Goal: Find specific page/section: Find specific page/section

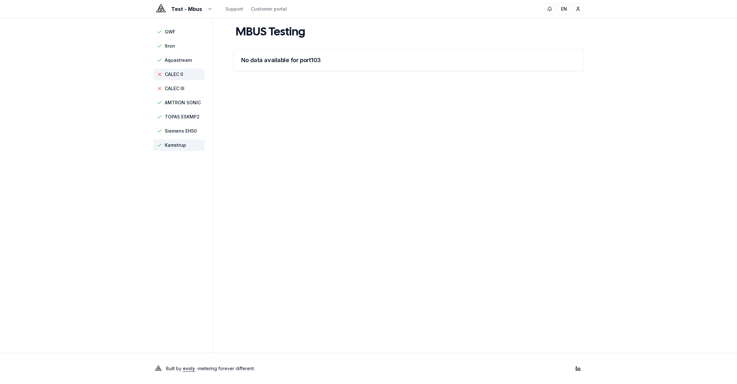
click at [179, 146] on span "Kamstrup" at bounding box center [175, 145] width 21 height 6
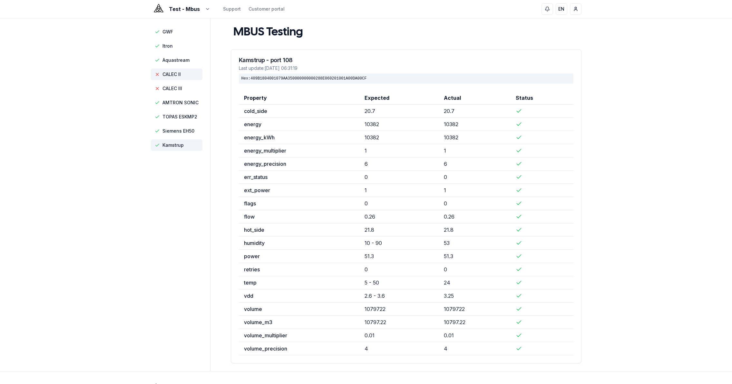
click at [173, 73] on span "CALEC II" at bounding box center [171, 74] width 18 height 6
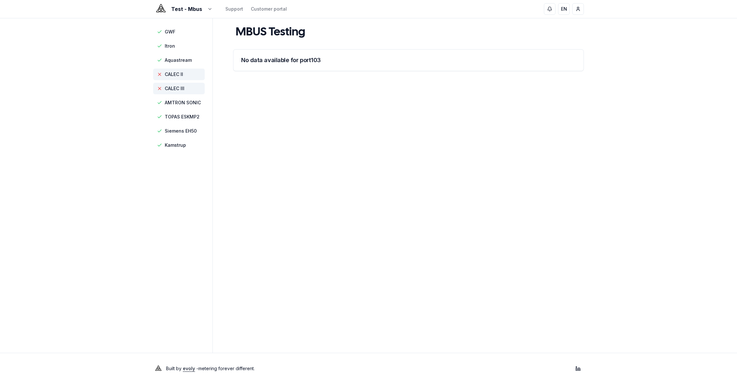
click at [182, 86] on span "CALEC III" at bounding box center [175, 88] width 20 height 6
click at [177, 73] on span "CALEC II" at bounding box center [174, 74] width 18 height 6
click at [183, 90] on span "CALEC III" at bounding box center [175, 88] width 20 height 6
click at [180, 142] on span "Kamstrup" at bounding box center [175, 145] width 21 height 6
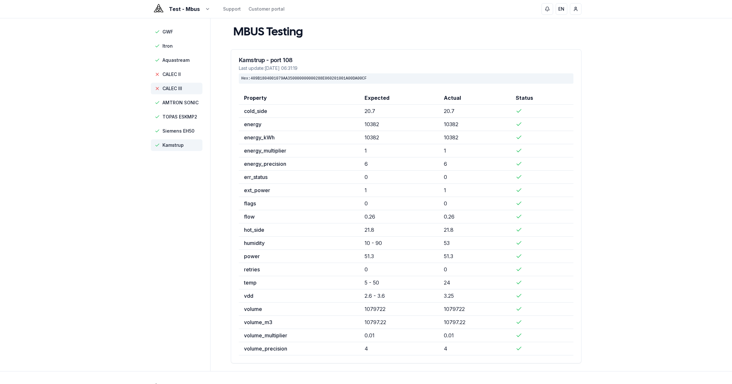
click at [183, 88] on span "CALEC III" at bounding box center [177, 89] width 52 height 12
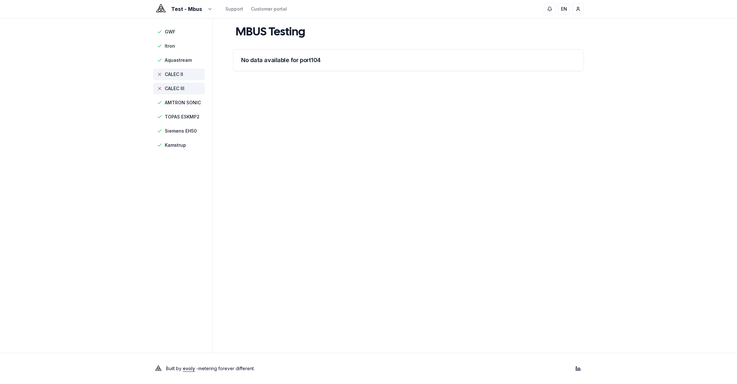
click at [180, 72] on span "CALEC II" at bounding box center [174, 74] width 18 height 6
click at [178, 32] on span "GWF" at bounding box center [179, 32] width 52 height 12
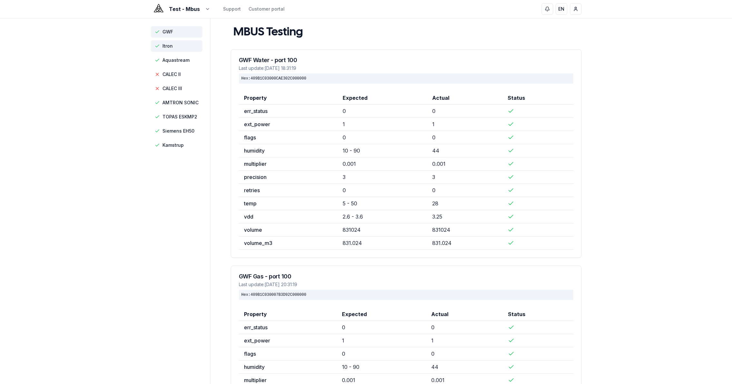
click at [179, 46] on span "Itron" at bounding box center [177, 46] width 52 height 12
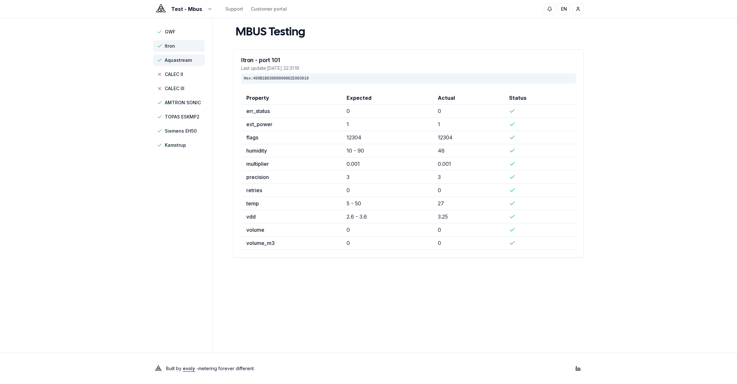
click at [183, 61] on span "Aquastream" at bounding box center [178, 60] width 27 height 6
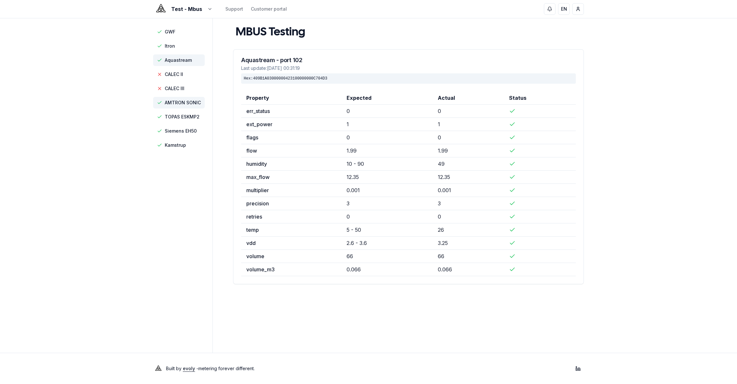
click at [175, 102] on span "AMTRON SONIC" at bounding box center [183, 103] width 36 height 6
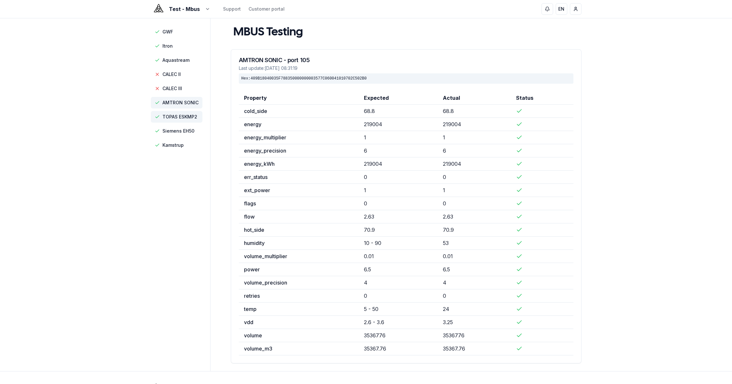
click at [181, 116] on span "TOPAS ESKMP2" at bounding box center [179, 117] width 35 height 6
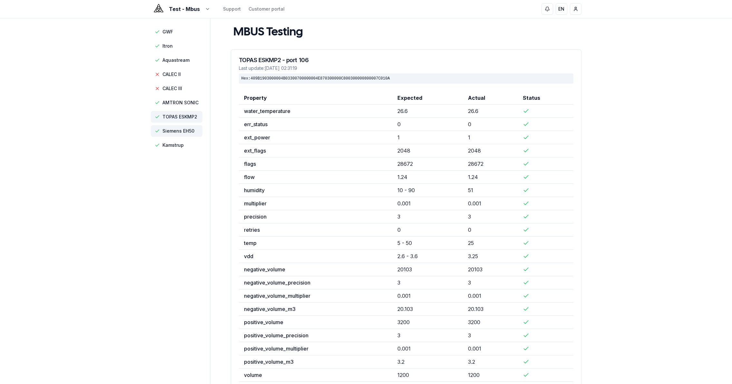
click at [187, 129] on span "Siemens EH50" at bounding box center [178, 131] width 32 height 6
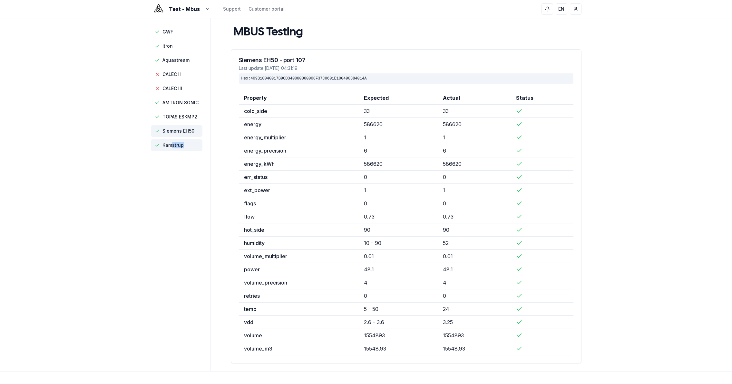
click at [171, 148] on span "Kamstrup" at bounding box center [177, 146] width 52 height 12
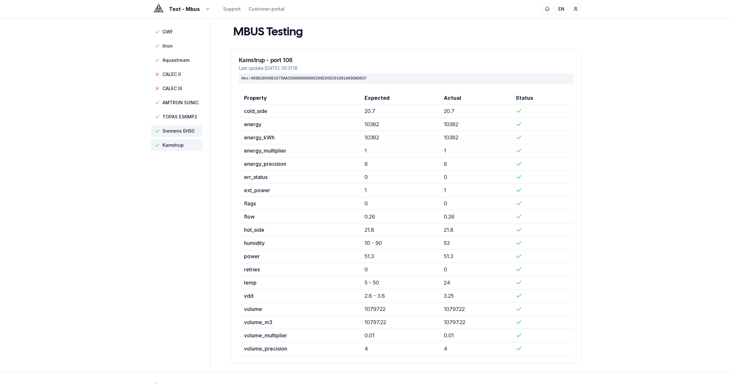
click at [176, 134] on span "Siemens EH50" at bounding box center [178, 131] width 32 height 6
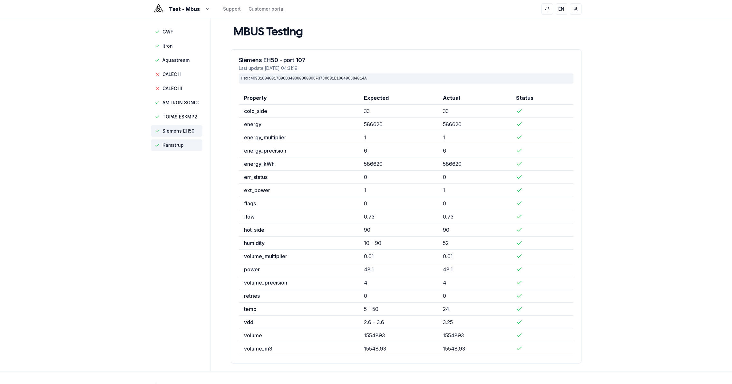
click at [180, 144] on span "Kamstrup" at bounding box center [172, 145] width 21 height 6
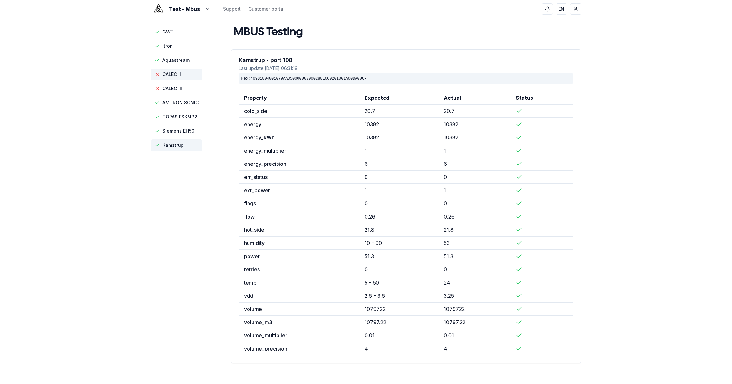
click at [174, 74] on span "CALEC II" at bounding box center [171, 74] width 18 height 6
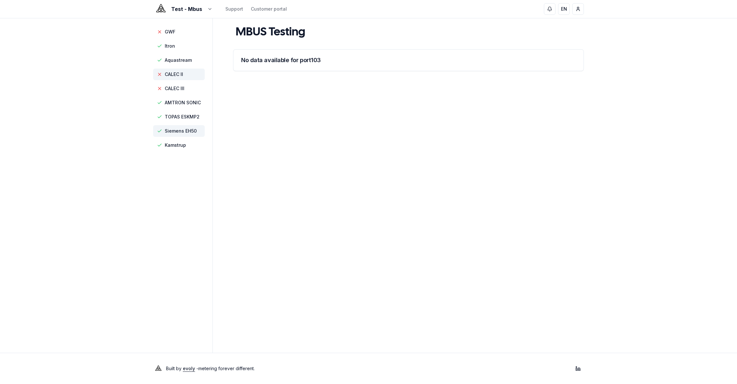
click at [170, 135] on span "Siemens EH50" at bounding box center [179, 131] width 52 height 12
